Goal: Book appointment/travel/reservation

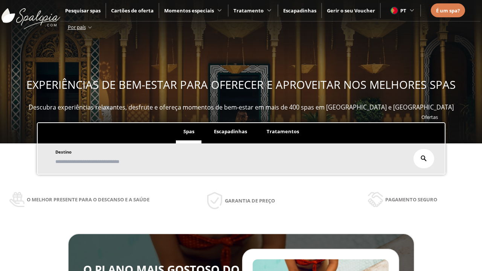
click at [230, 131] on span "Escapadinhas" at bounding box center [230, 131] width 33 height 7
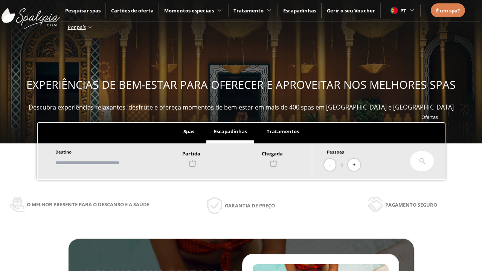
click at [102, 162] on input "text" at bounding box center [100, 162] width 94 height 13
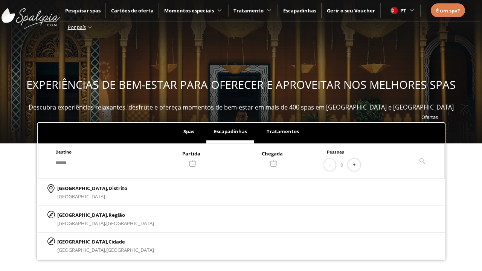
type input "******"
click at [75, 241] on p "[GEOGRAPHIC_DATA], Cidade" at bounding box center [105, 242] width 97 height 8
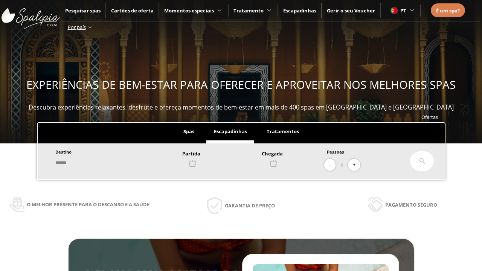
click at [235, 157] on div at bounding box center [232, 158] width 160 height 18
click at [221, 111] on div "24" at bounding box center [215, 117] width 13 height 13
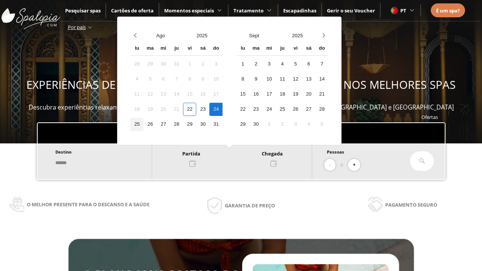
click at [142, 123] on div "25" at bounding box center [136, 124] width 13 height 13
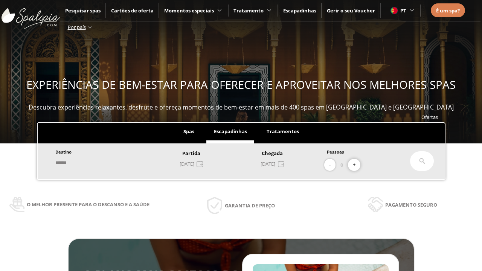
click at [355, 164] on button "+" at bounding box center [354, 165] width 12 height 12
click at [419, 160] on icon at bounding box center [422, 161] width 6 height 6
